Goal: Obtain resource: Obtain resource

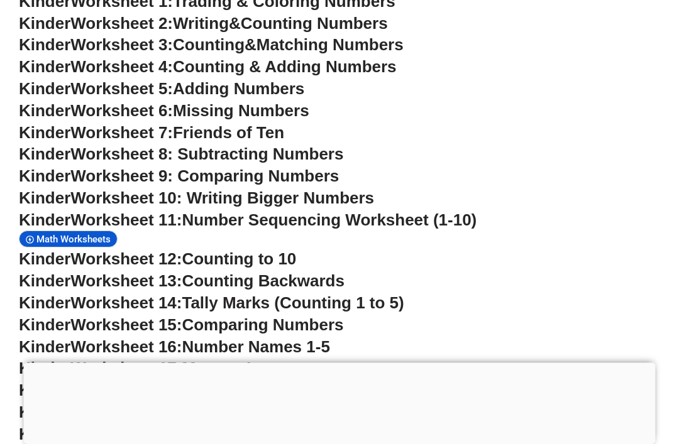
scroll to position [590, 0]
click at [46, 90] on span "Kinder" at bounding box center [45, 88] width 52 height 19
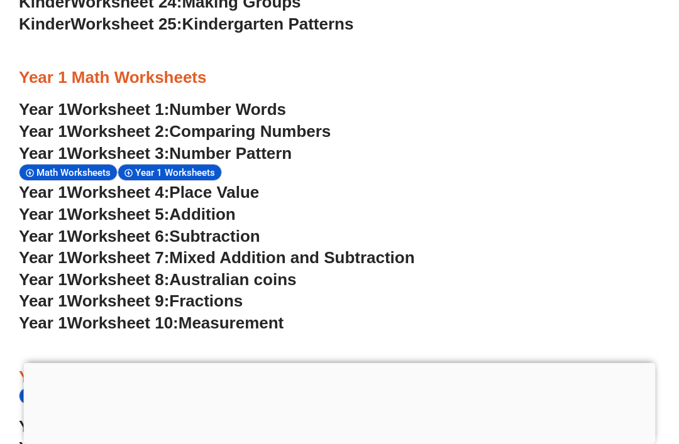
scroll to position [1128, 0]
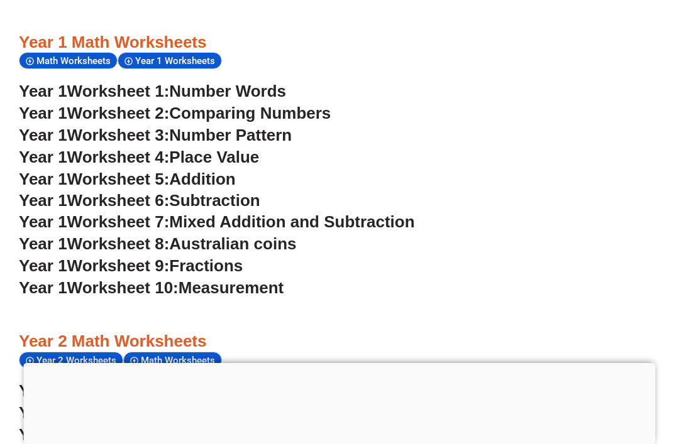
click at [290, 126] on span "Number Pattern" at bounding box center [230, 135] width 123 height 19
click at [229, 170] on span "Addition" at bounding box center [202, 179] width 66 height 19
click at [347, 213] on span "Mixed Addition and Subtraction" at bounding box center [291, 221] width 245 height 19
click at [292, 126] on span "Number Pattern" at bounding box center [230, 135] width 123 height 19
click at [258, 148] on span "Place Value" at bounding box center [214, 157] width 90 height 19
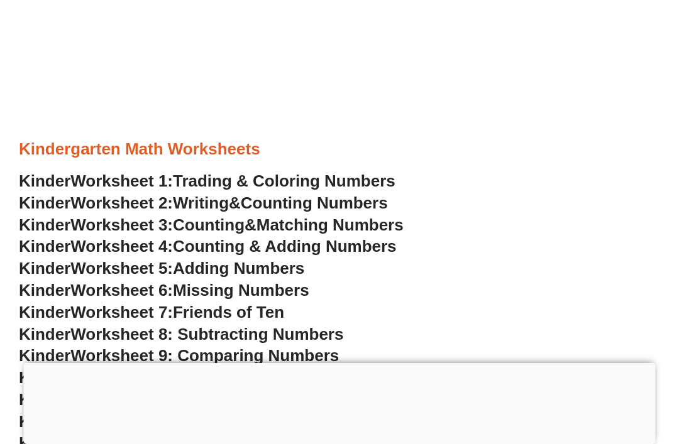
scroll to position [392, 0]
